Goal: Find specific page/section: Find specific page/section

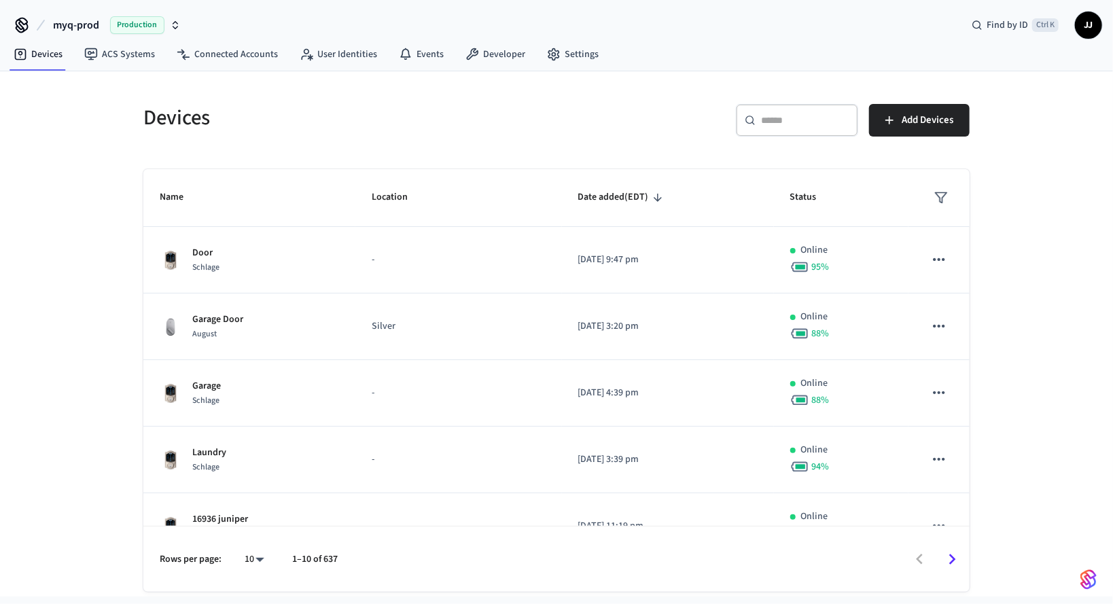
click at [96, 26] on span "myq-prod" at bounding box center [76, 25] width 46 height 16
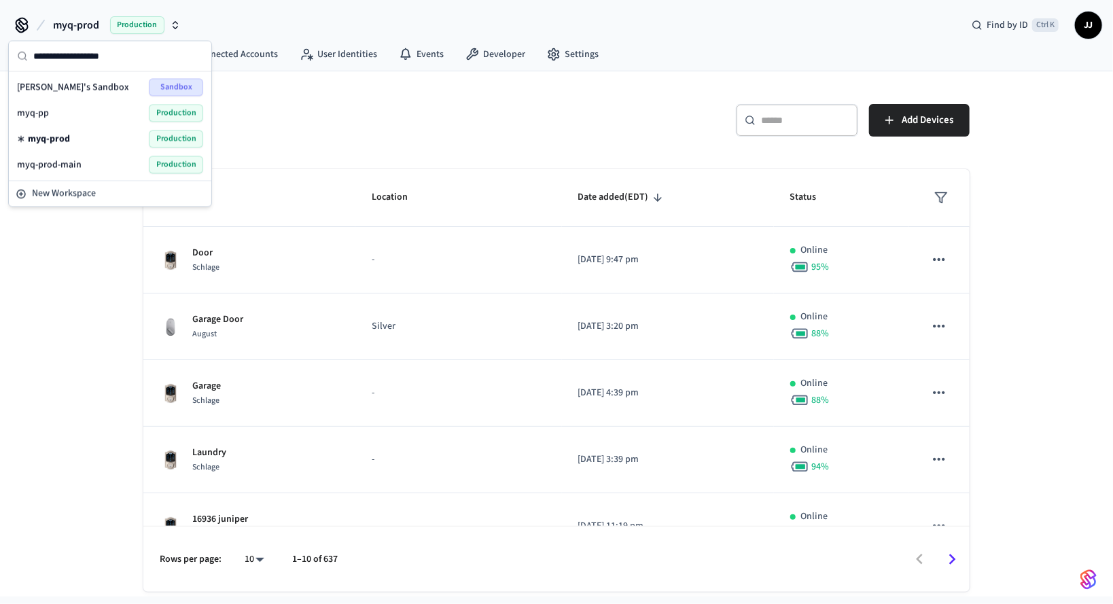
click at [99, 164] on div "myq-prod-main Production" at bounding box center [110, 165] width 186 height 18
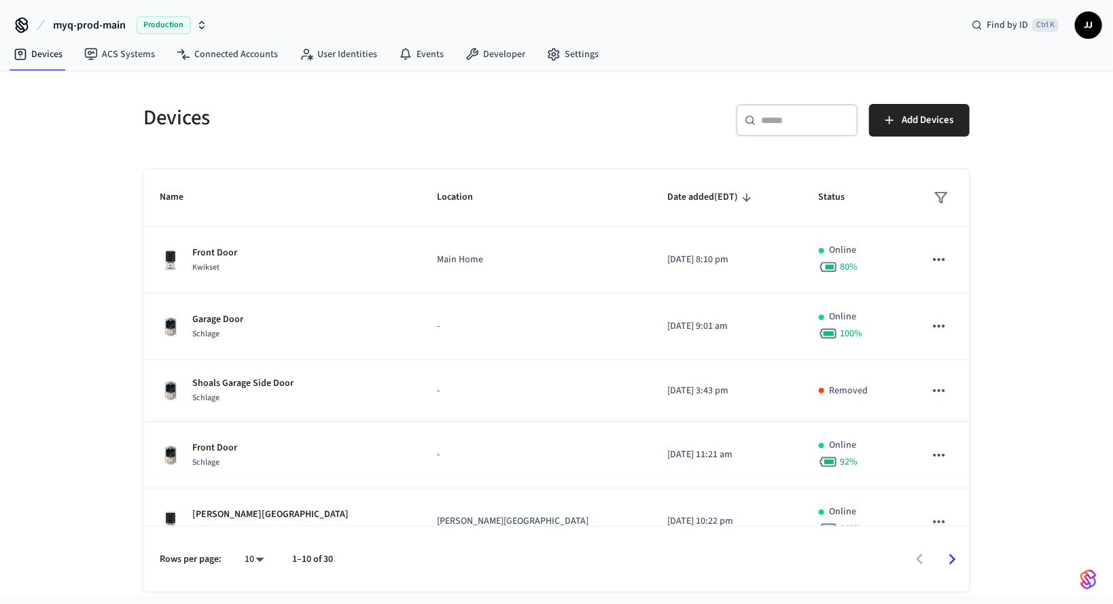
click at [1034, 224] on div "Devices ​ ​ Add Devices Name Location Date added (EDT) Status Front Door Kwikse…" at bounding box center [556, 333] width 1113 height 525
click at [84, 256] on div "Devices ​ ​ Add Devices Name Location Date added (EDT) Status Front Door Kwikse…" at bounding box center [556, 333] width 1113 height 525
